Goal: Task Accomplishment & Management: Manage account settings

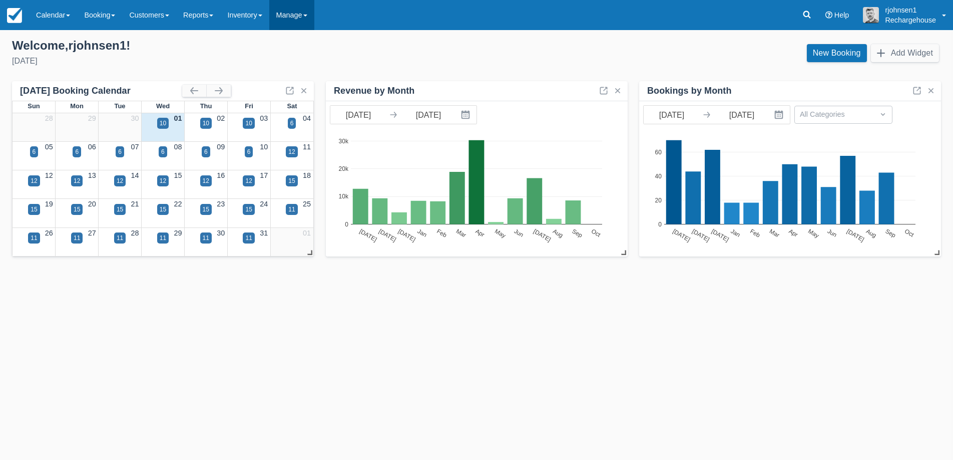
click at [297, 21] on link "Manage" at bounding box center [291, 15] width 45 height 30
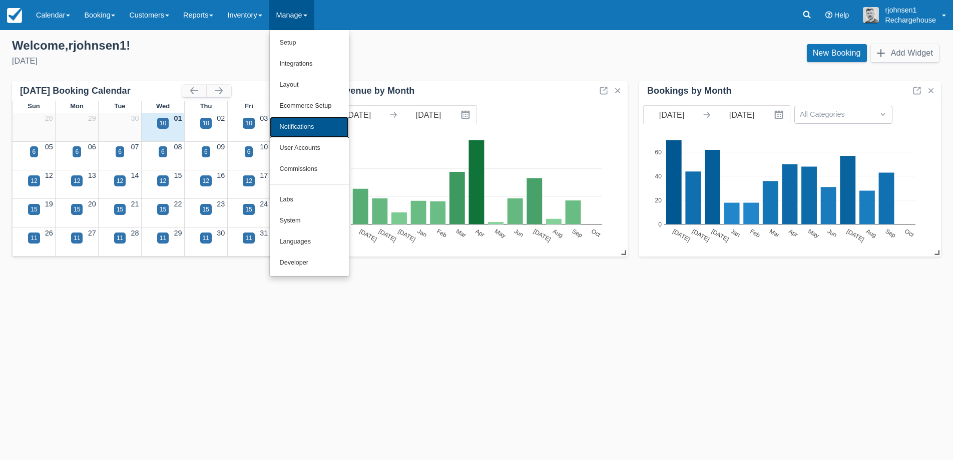
click at [326, 130] on link "Notifications" at bounding box center [309, 127] width 79 height 21
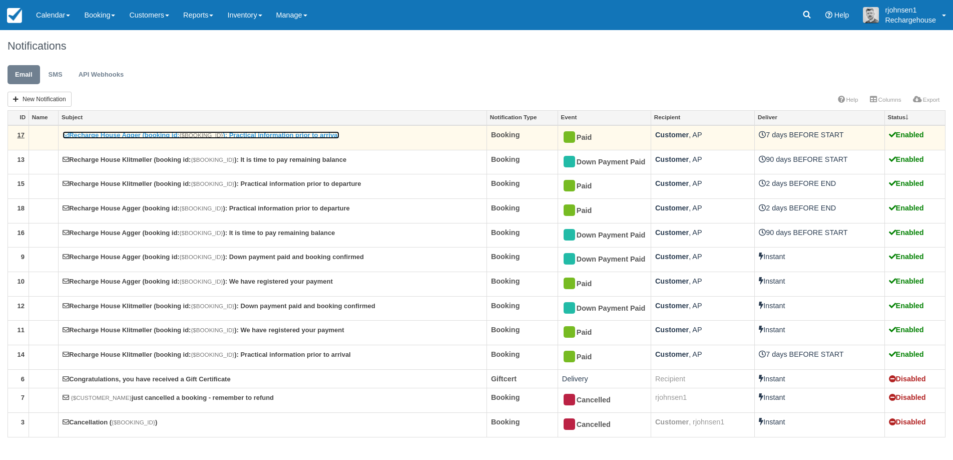
click at [254, 138] on link "Recharge House Agger (booking id: {$BOOKING_ID} ): Practical information prior …" at bounding box center [201, 135] width 277 height 8
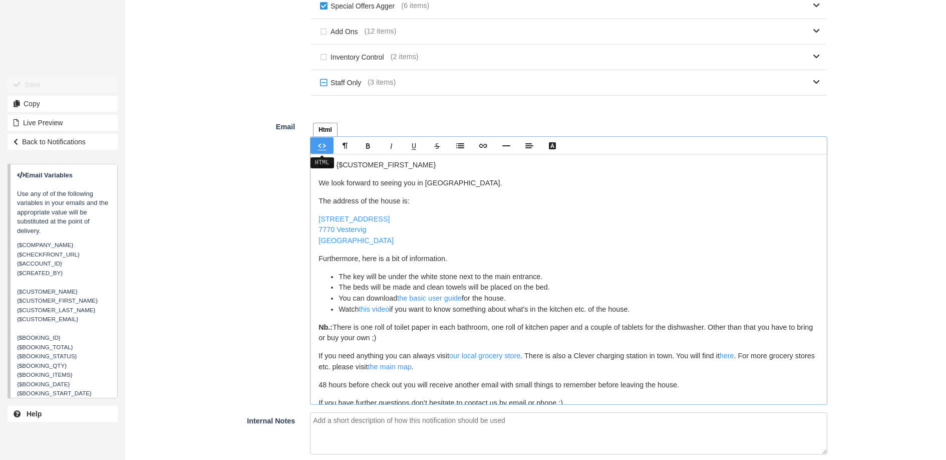
scroll to position [542, 0]
drag, startPoint x: 372, startPoint y: 335, endPoint x: 317, endPoint y: 186, distance: 159.5
click at [317, 186] on div "Dear {$CUSTOMER_FIRST_NAME} We look forward to seeing you in Agger. The address…" at bounding box center [568, 279] width 516 height 250
copy div "Lo ipsu dolorsi am consec adi el Seddo. Eiu tempori ut lab etdol ma: Aliquae 69…"
